Goal: Information Seeking & Learning: Learn about a topic

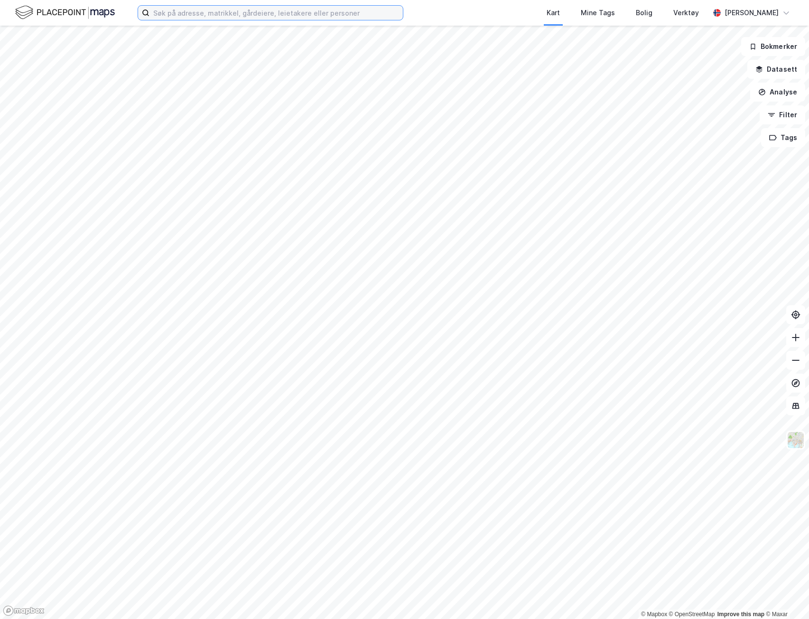
click at [181, 10] on input at bounding box center [275, 13] width 253 height 14
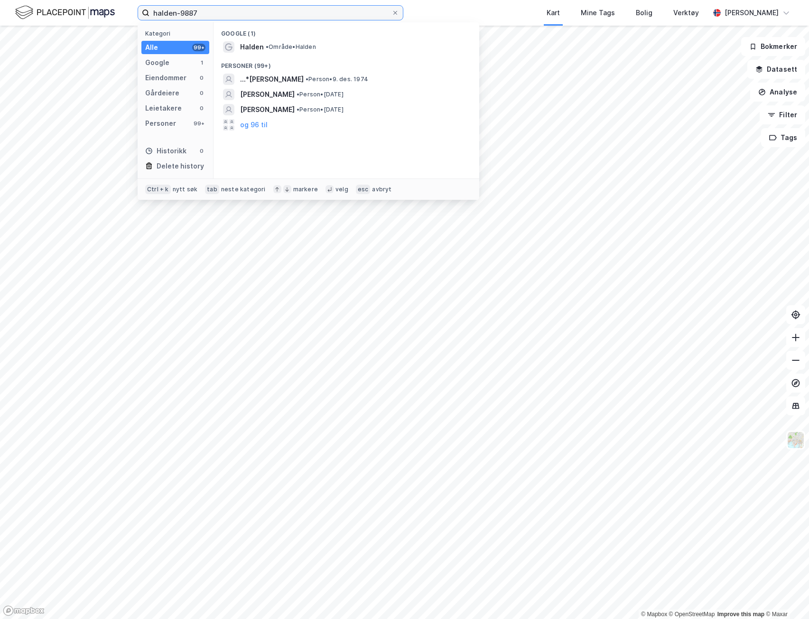
click at [189, 13] on input "halden-9887" at bounding box center [270, 13] width 242 height 14
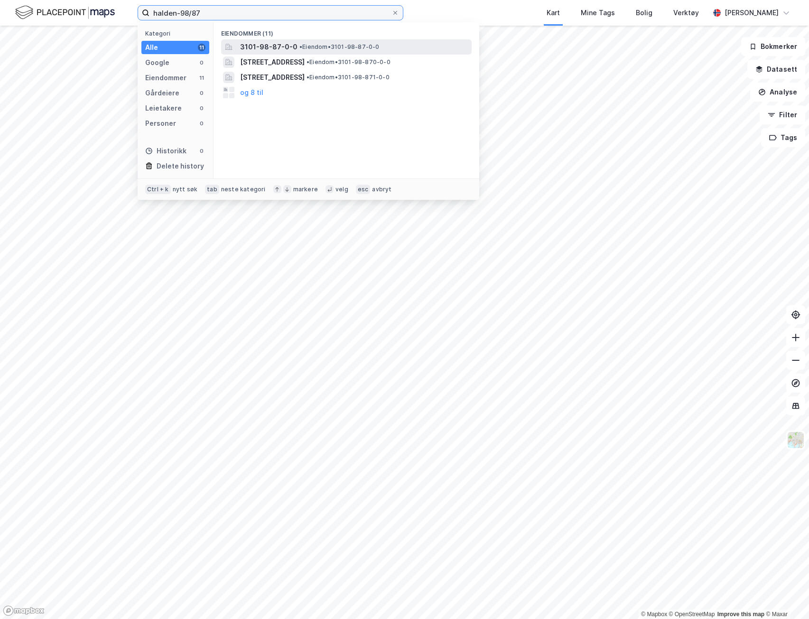
type input "halden-98/87"
click at [259, 43] on span "3101-98-87-0-0" at bounding box center [268, 46] width 57 height 11
